Goal: Information Seeking & Learning: Learn about a topic

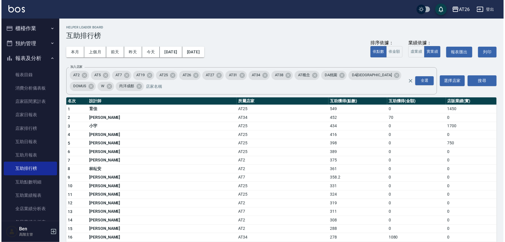
scroll to position [116, 0]
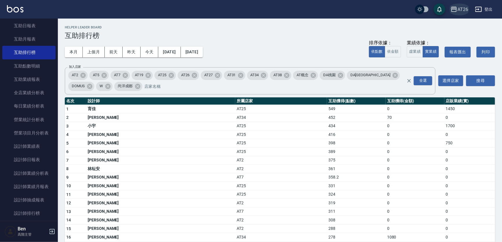
click at [459, 10] on div "AT26" at bounding box center [462, 9] width 11 height 7
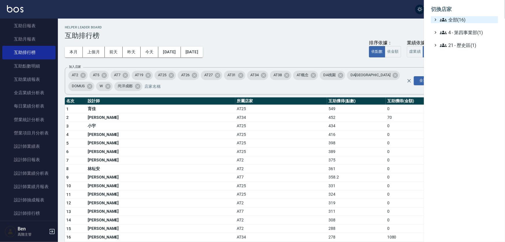
click at [460, 20] on span "全部(16)" at bounding box center [468, 19] width 56 height 7
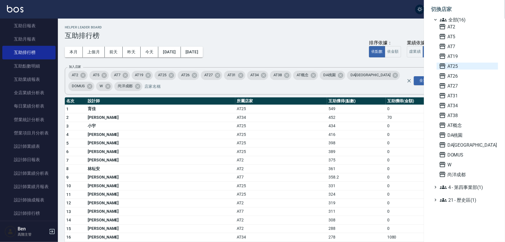
click at [468, 69] on span "AT25" at bounding box center [467, 65] width 57 height 7
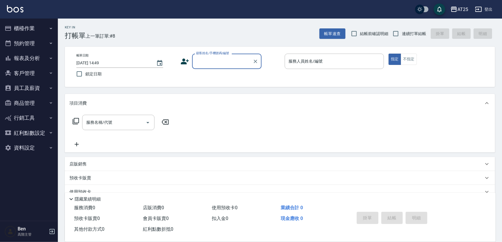
click at [38, 55] on button "報表及分析" at bounding box center [28, 58] width 53 height 15
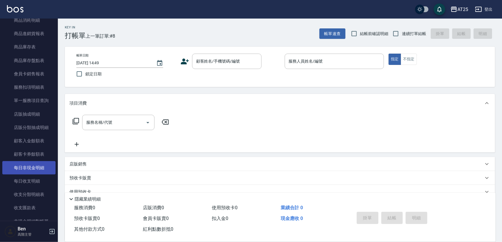
scroll to position [342, 0]
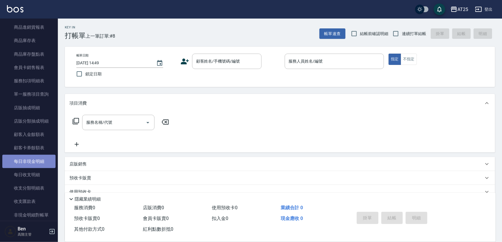
click at [30, 159] on link "每日非現金明細" at bounding box center [28, 160] width 53 height 13
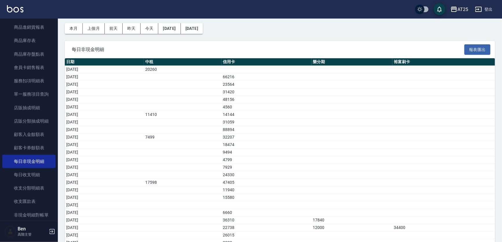
scroll to position [41, 0]
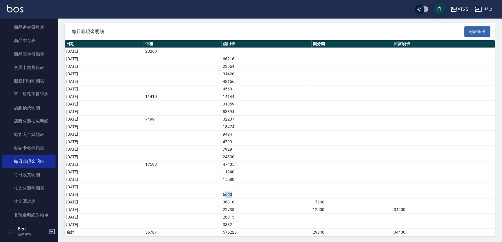
drag, startPoint x: 231, startPoint y: 191, endPoint x: 253, endPoint y: 195, distance: 22.3
click at [253, 195] on td "6660" at bounding box center [267, 195] width 90 height 8
drag, startPoint x: 83, startPoint y: 194, endPoint x: 265, endPoint y: 198, distance: 182.0
click at [265, 198] on tbody "2025/08/01 20260 2025/08/02 66216 2025/08/03 23564 2025/08/04 31420 2025/08/05 …" at bounding box center [280, 142] width 430 height 188
click at [353, 92] on td "a dense table" at bounding box center [352, 89] width 81 height 8
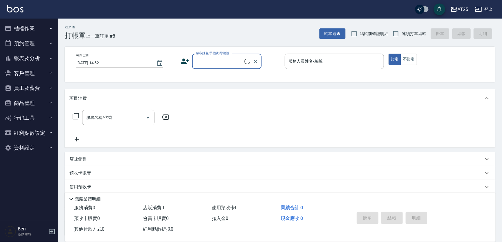
click at [37, 56] on button "報表及分析" at bounding box center [28, 58] width 53 height 15
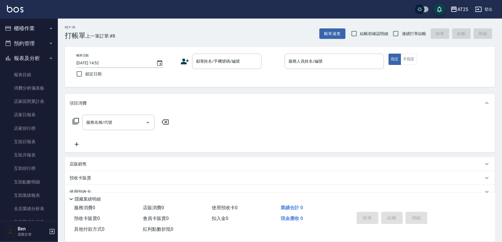
scroll to position [184, 0]
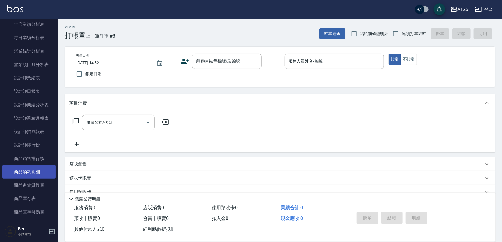
click at [27, 168] on link "商品消耗明細" at bounding box center [28, 171] width 53 height 13
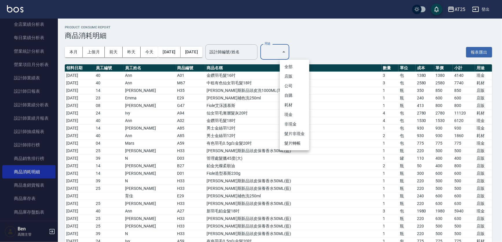
click at [295, 102] on li "耗材" at bounding box center [295, 105] width 30 height 10
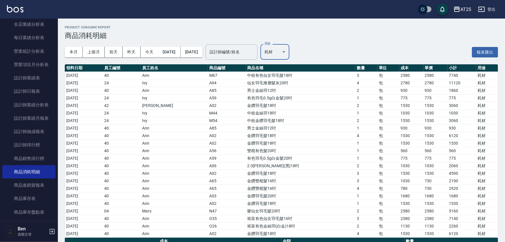
type input "耗材"
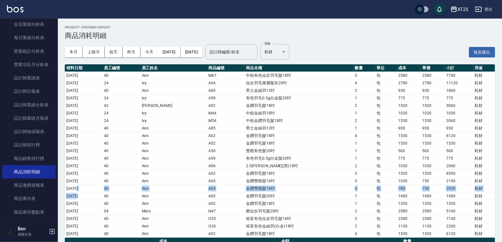
click at [78, 191] on tbody "[DATE] 40 Ann M67 中租有色仙女羽毛髮18吋 3 包 2580 2580 7740 耗材 [DATE] 24 Ivy A94 仙女羽毛漸層髮灰…" at bounding box center [280, 153] width 430 height 165
click at [123, 200] on td "40" at bounding box center [121, 203] width 38 height 8
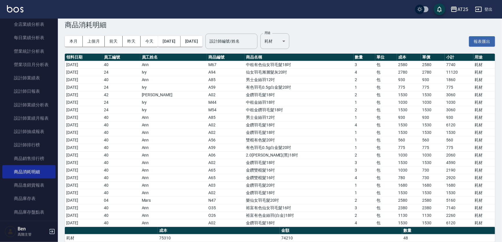
scroll to position [16, 0]
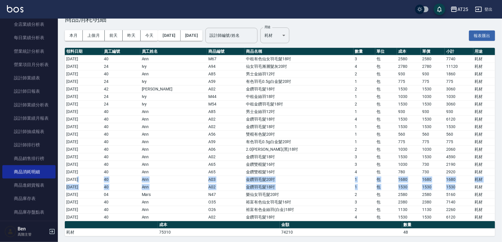
drag, startPoint x: 77, startPoint y: 179, endPoint x: 469, endPoint y: 187, distance: 391.5
click at [469, 187] on tbody "[DATE] 40 Ann M67 中租有色仙女羽毛髮18吋 3 包 2580 2580 7740 耗材 [DATE] 24 Ivy A94 仙女羽毛漸層髮灰…" at bounding box center [280, 137] width 430 height 165
